Goal: Entertainment & Leisure: Consume media (video, audio)

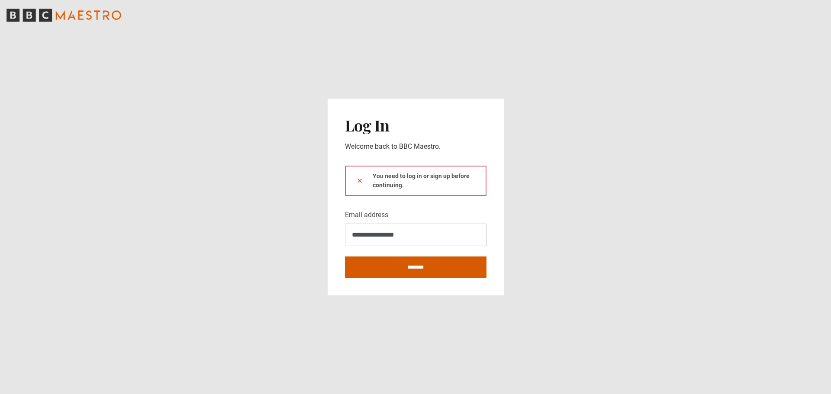
click at [411, 264] on input "********" at bounding box center [415, 268] width 141 height 22
type input "**********"
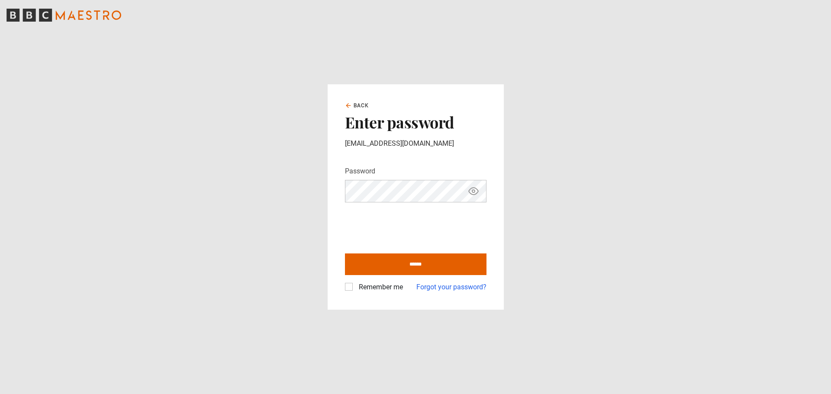
click at [474, 196] on icon "Show password" at bounding box center [473, 191] width 10 height 10
click at [433, 262] on input "******" at bounding box center [415, 265] width 141 height 22
type input "**********"
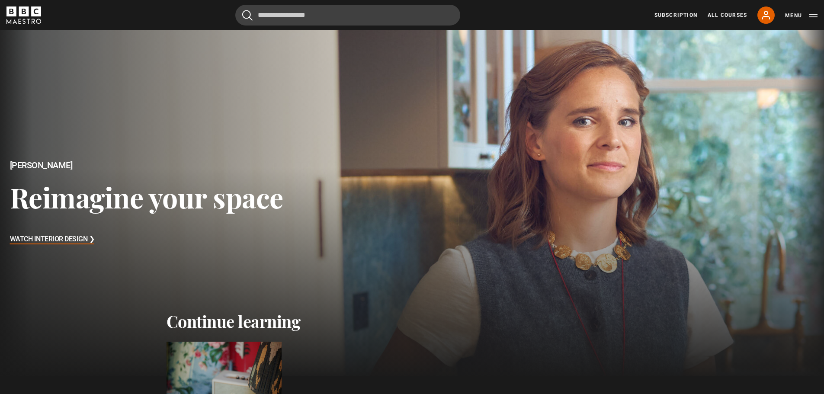
click at [67, 241] on h3 "Watch Interior Design ❯" at bounding box center [52, 239] width 85 height 13
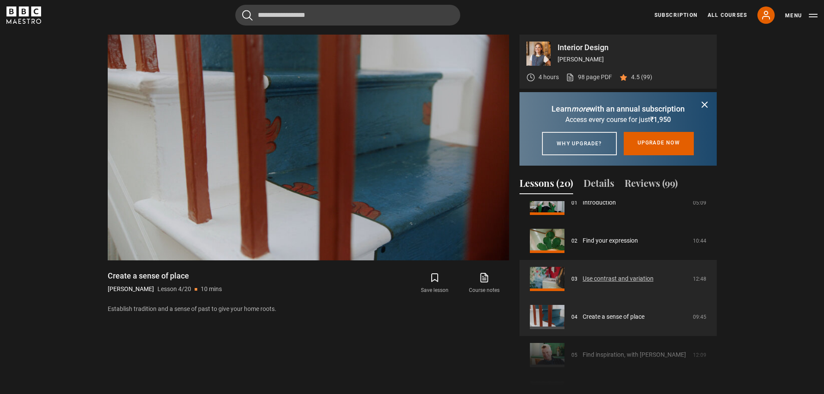
scroll to position [71, 0]
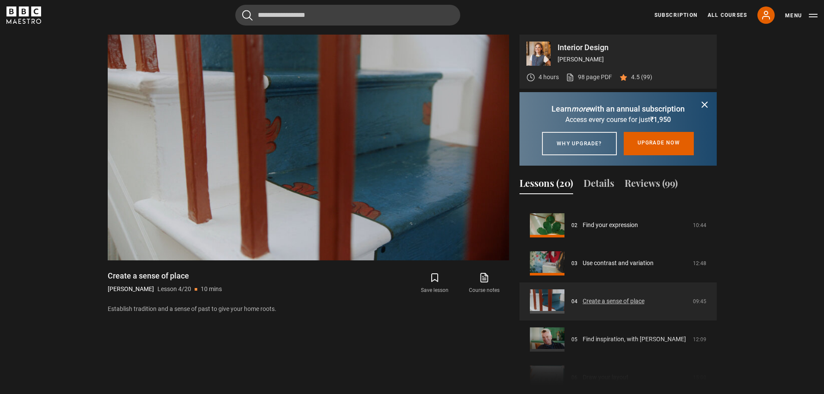
click at [610, 306] on link "Create a sense of place" at bounding box center [614, 301] width 62 height 9
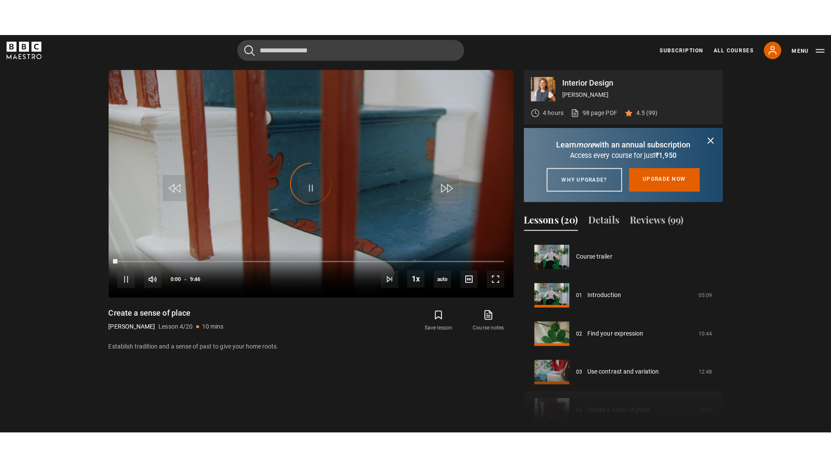
scroll to position [114, 0]
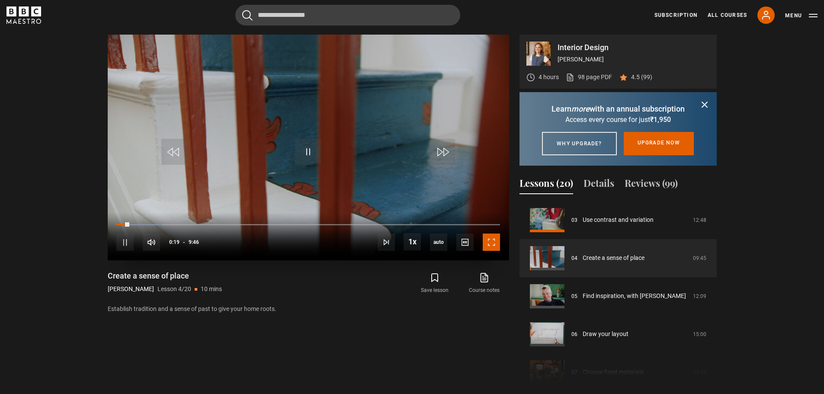
click at [484, 244] on span "Video Player" at bounding box center [491, 242] width 17 height 17
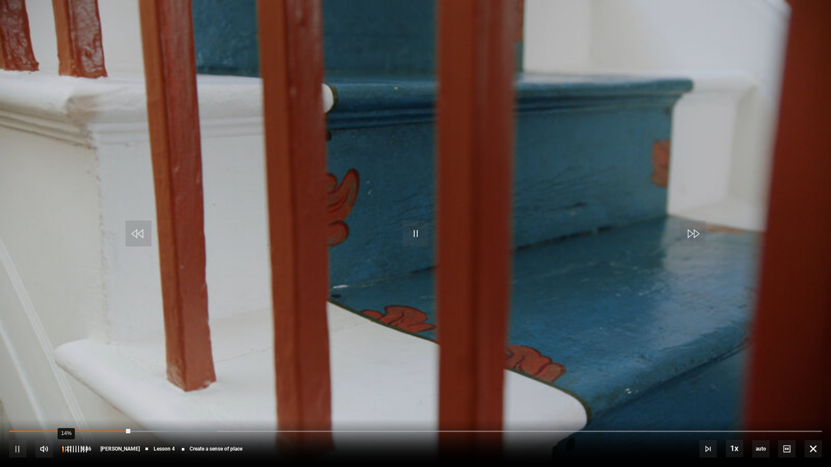
click at [66, 394] on div "14%" at bounding box center [66, 449] width 0 height 6
click at [67, 394] on div "18%" at bounding box center [67, 449] width 0 height 6
click at [68, 394] on div "19%" at bounding box center [68, 449] width 0 height 6
click at [71, 394] on div "29%" at bounding box center [71, 449] width 0 height 6
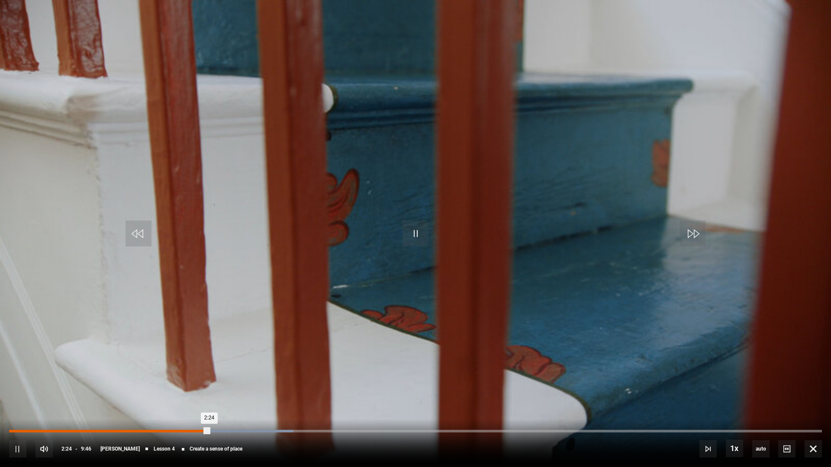
click at [188, 394] on div "2:08" at bounding box center [188, 431] width 1 height 3
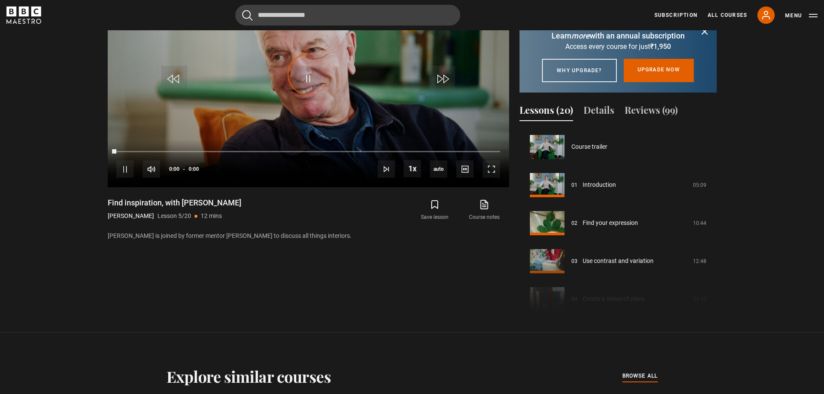
scroll to position [152, 0]
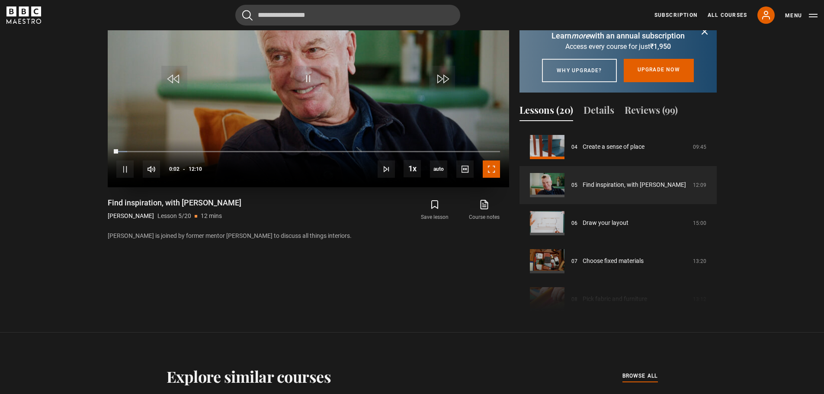
click at [490, 169] on span "Video Player" at bounding box center [491, 169] width 17 height 17
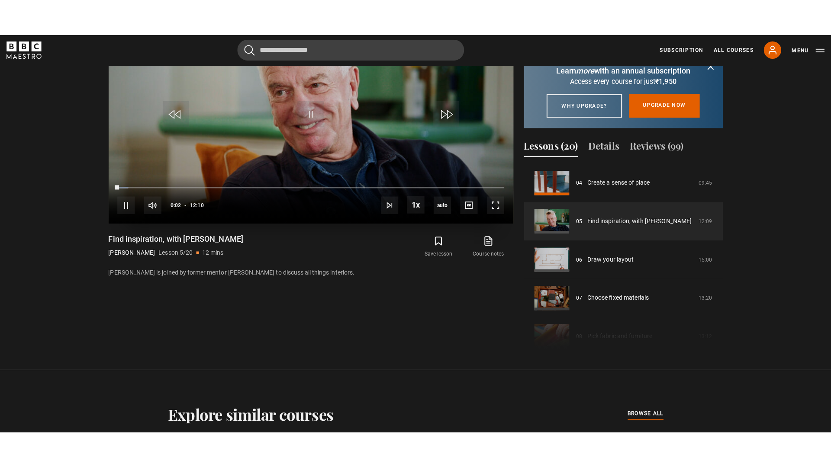
scroll to position [433, 0]
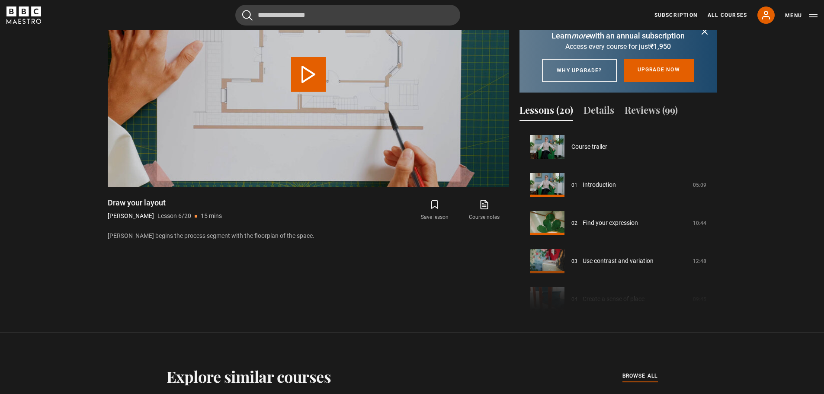
scroll to position [190, 0]
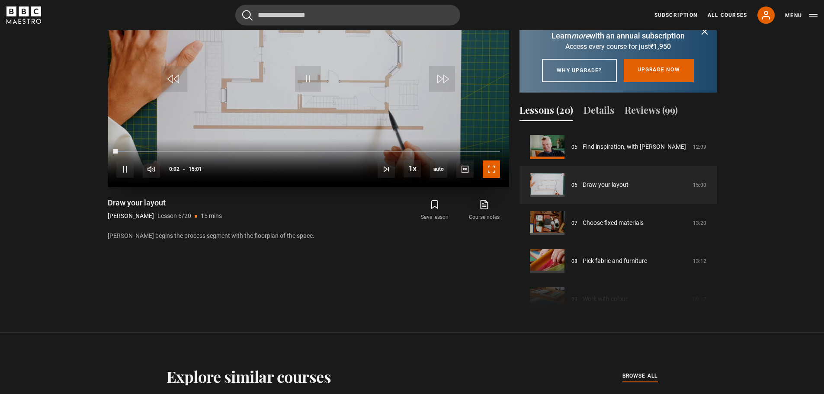
click at [493, 171] on span "Video Player" at bounding box center [491, 169] width 17 height 17
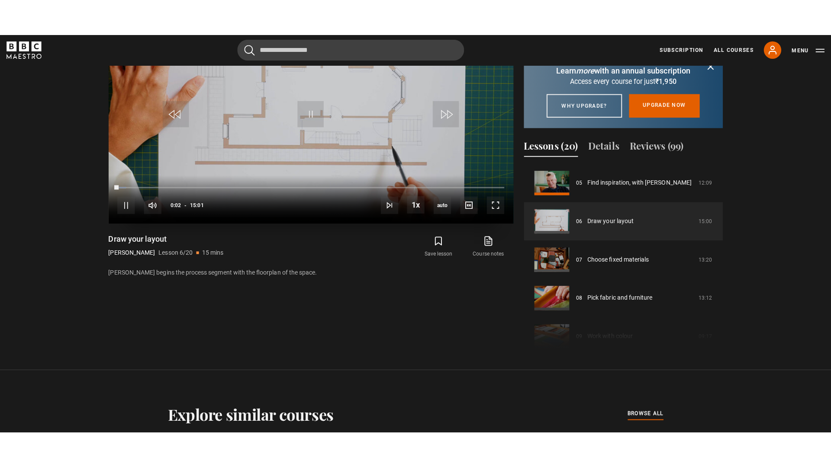
scroll to position [433, 0]
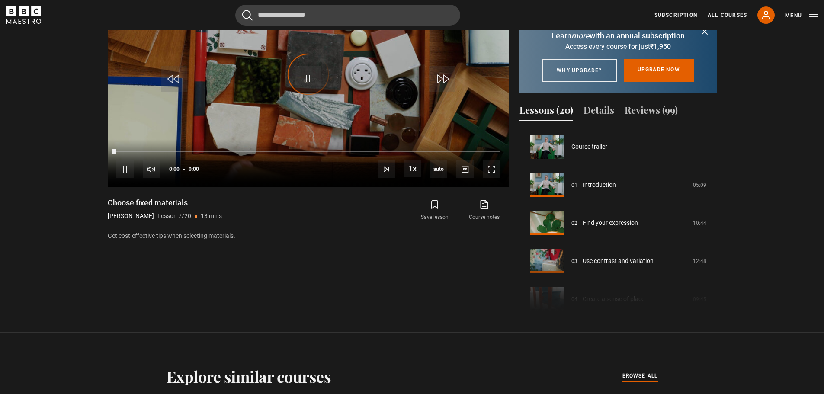
scroll to position [228, 0]
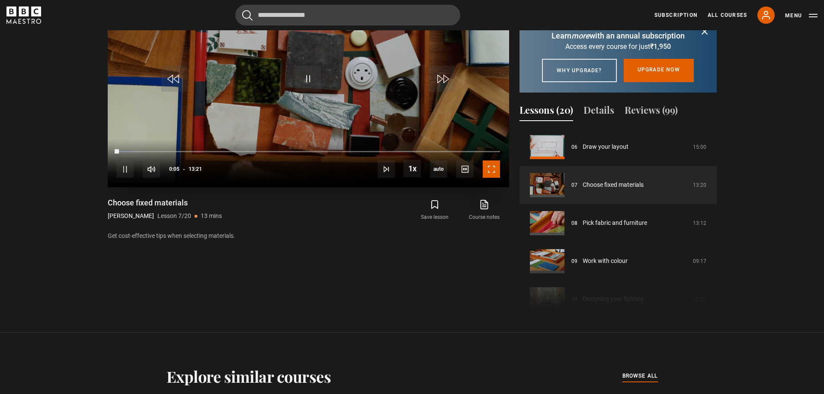
click at [495, 165] on span "Video Player" at bounding box center [491, 169] width 17 height 17
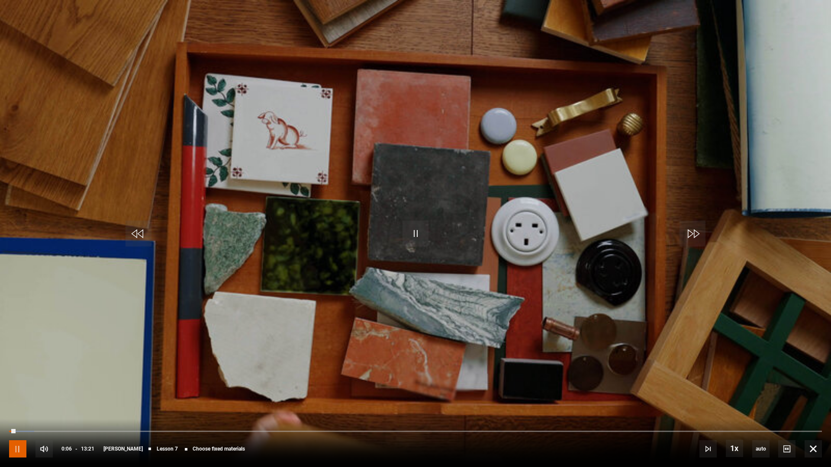
click at [15, 394] on span "Video Player" at bounding box center [17, 448] width 17 height 17
click at [249, 223] on video "Video Player" at bounding box center [415, 233] width 831 height 467
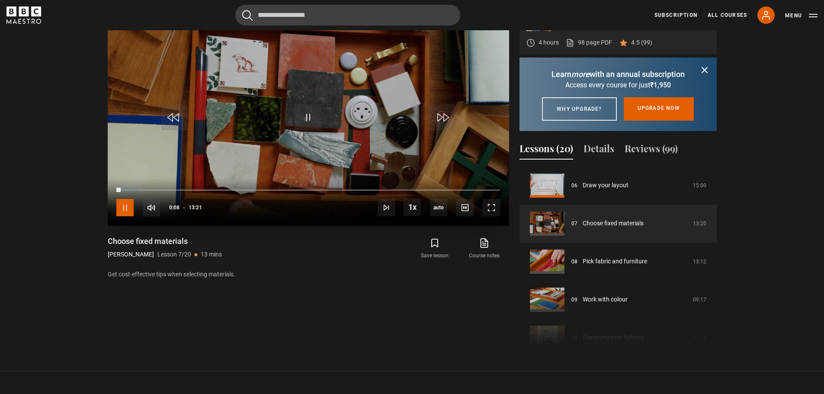
click at [129, 204] on span "Video Player" at bounding box center [124, 207] width 17 height 17
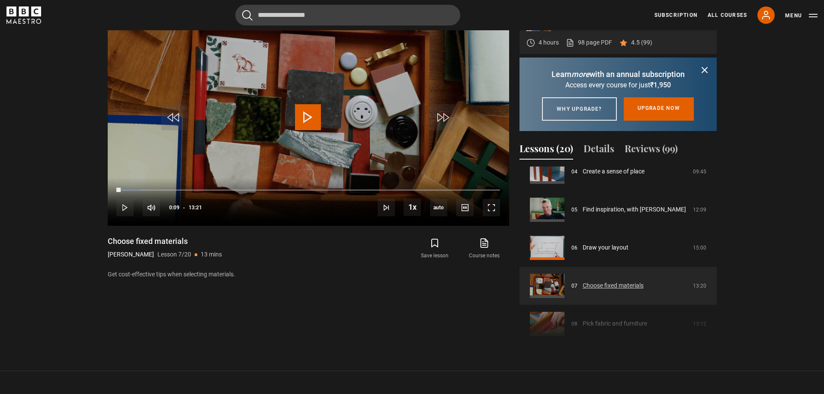
scroll to position [180, 0]
